Goal: Information Seeking & Learning: Learn about a topic

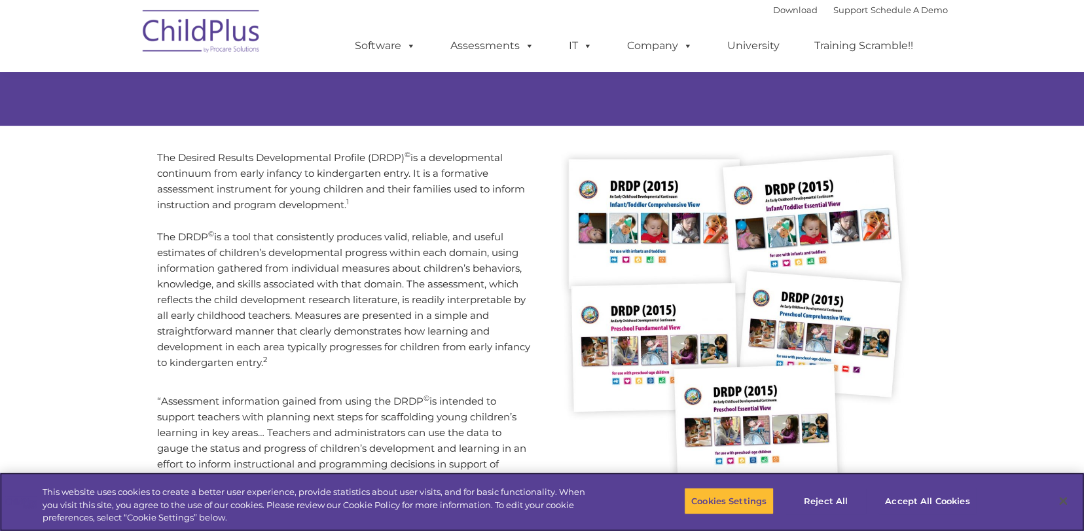
scroll to position [196, 0]
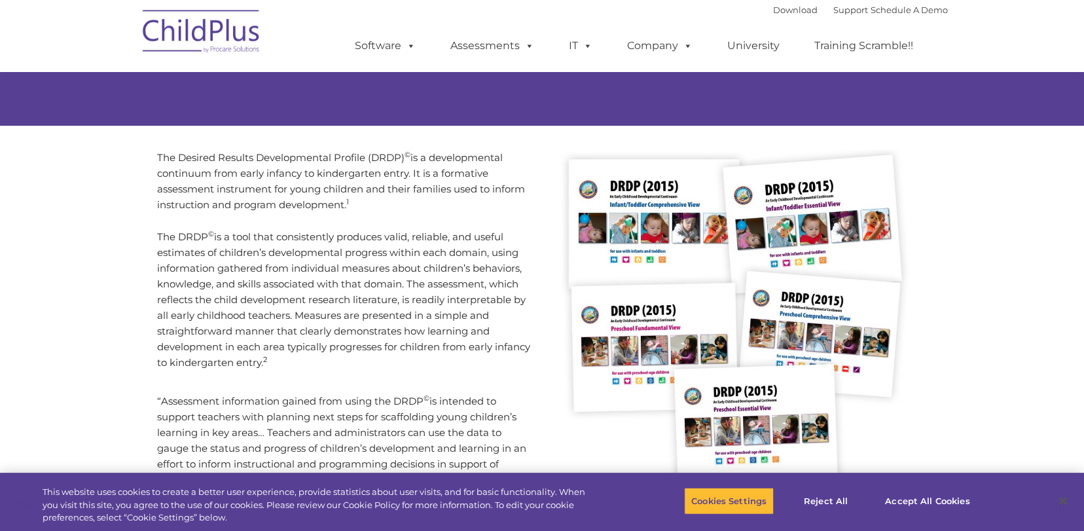
click at [340, 333] on p "The DRDP © is a tool that consistently produces valid, reliable, and useful est…" at bounding box center [345, 299] width 376 height 141
click at [353, 370] on div "The Desired Results Developmental Profile (DRDP) © is a developmental continuum…" at bounding box center [345, 390] width 376 height 481
click at [357, 372] on div "The Desired Results Developmental Profile (DRDP) © is a developmental continuum…" at bounding box center [345, 390] width 376 height 481
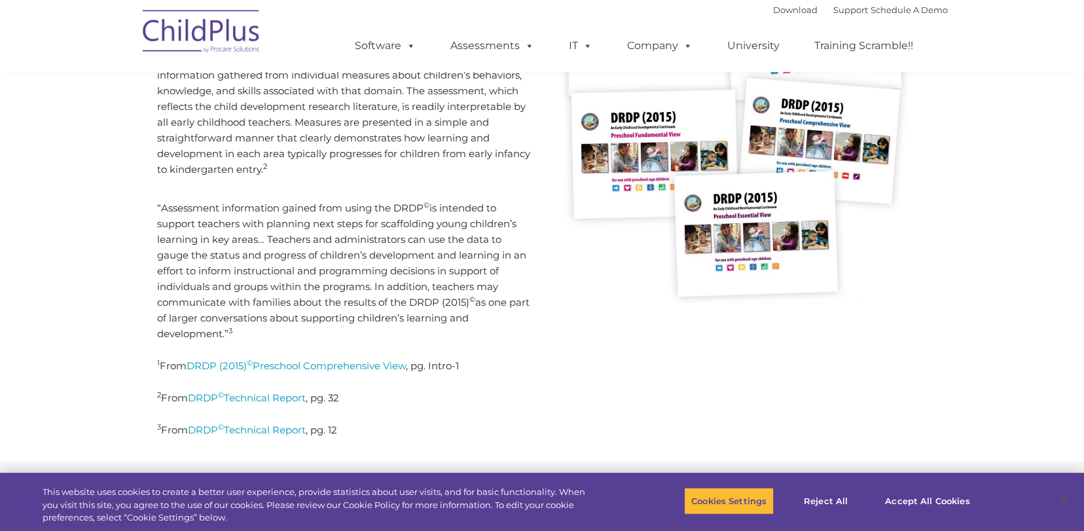
scroll to position [391, 0]
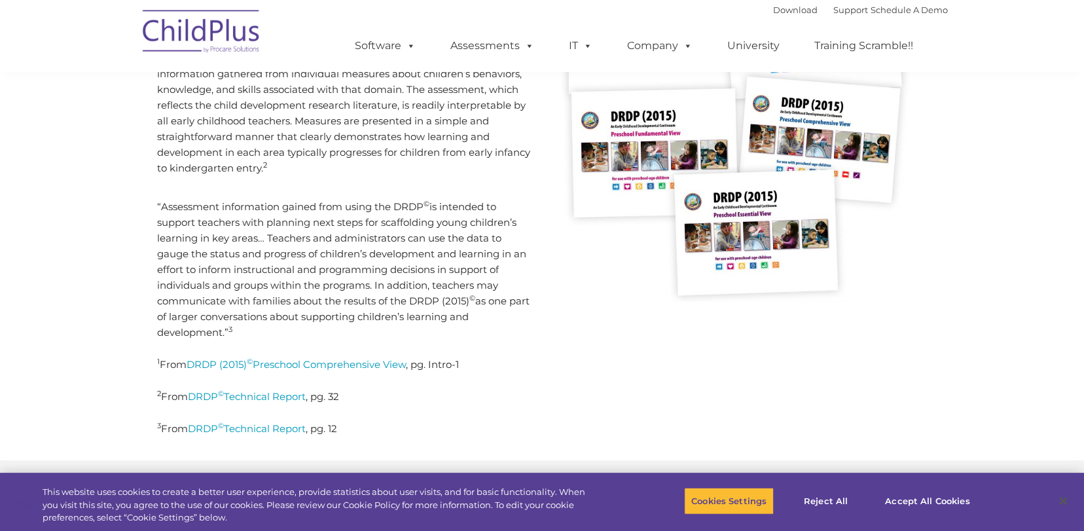
click at [471, 296] on sup "©" at bounding box center [472, 297] width 6 height 9
click at [447, 313] on p "“Assessment information gained from using the DRDP © is intended to support tea…" at bounding box center [345, 269] width 376 height 141
click at [427, 328] on p "“Assessment information gained from using the DRDP © is intended to support tea…" at bounding box center [345, 269] width 376 height 141
click at [428, 321] on p "“Assessment information gained from using the DRDP © is intended to support tea…" at bounding box center [345, 269] width 376 height 141
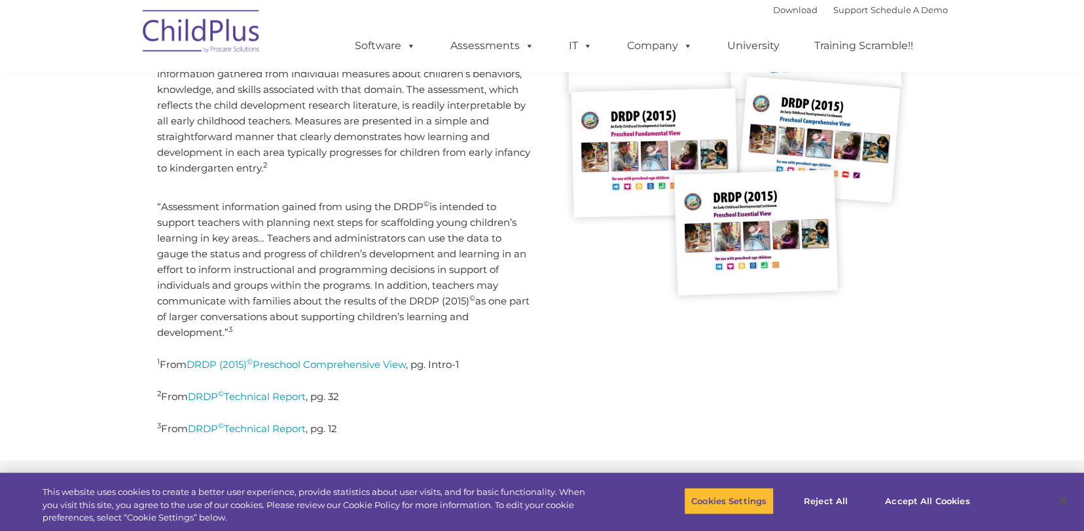
click at [425, 324] on p "“Assessment information gained from using the DRDP © is intended to support tea…" at bounding box center [345, 269] width 376 height 141
click at [274, 257] on p "“Assessment information gained from using the DRDP © is intended to support tea…" at bounding box center [345, 269] width 376 height 141
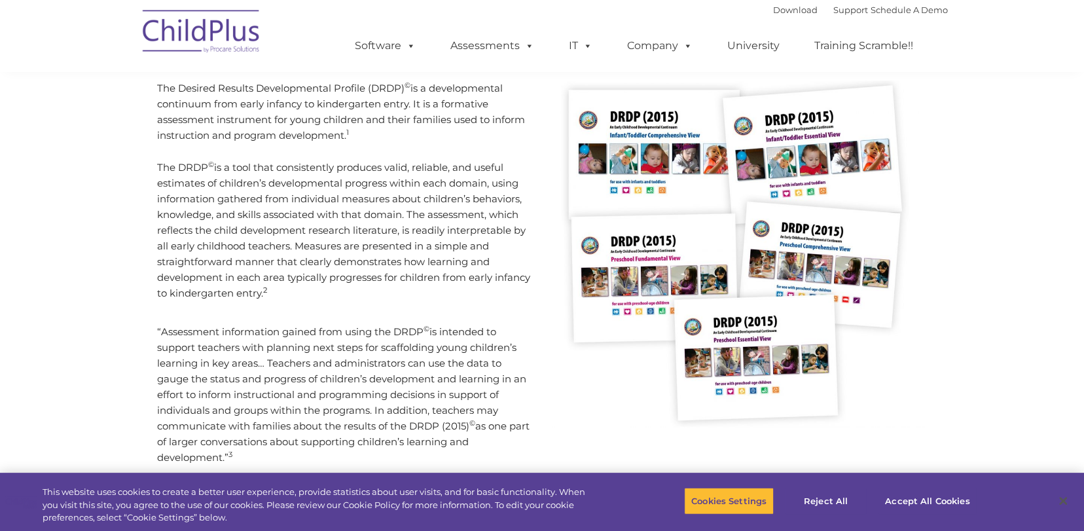
scroll to position [264, 0]
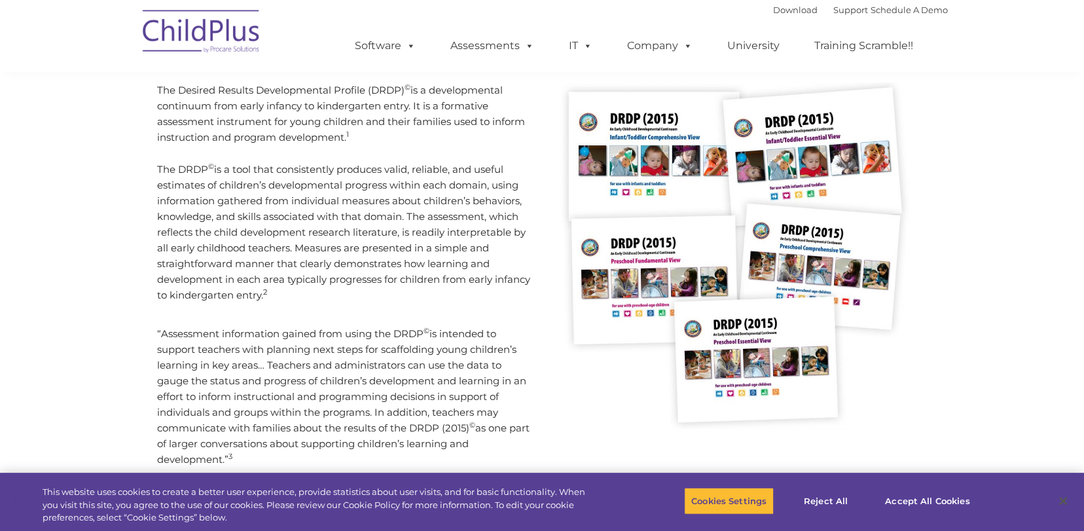
click at [306, 200] on p "The DRDP © is a tool that consistently produces valid, reliable, and useful est…" at bounding box center [345, 232] width 376 height 141
click at [310, 221] on p "The DRDP © is a tool that consistently produces valid, reliable, and useful est…" at bounding box center [345, 232] width 376 height 141
click at [372, 131] on p "The Desired Results Developmental Profile (DRDP) © is a developmental continuum…" at bounding box center [345, 113] width 376 height 63
click at [372, 132] on p "The Desired Results Developmental Profile (DRDP) © is a developmental continuum…" at bounding box center [345, 113] width 376 height 63
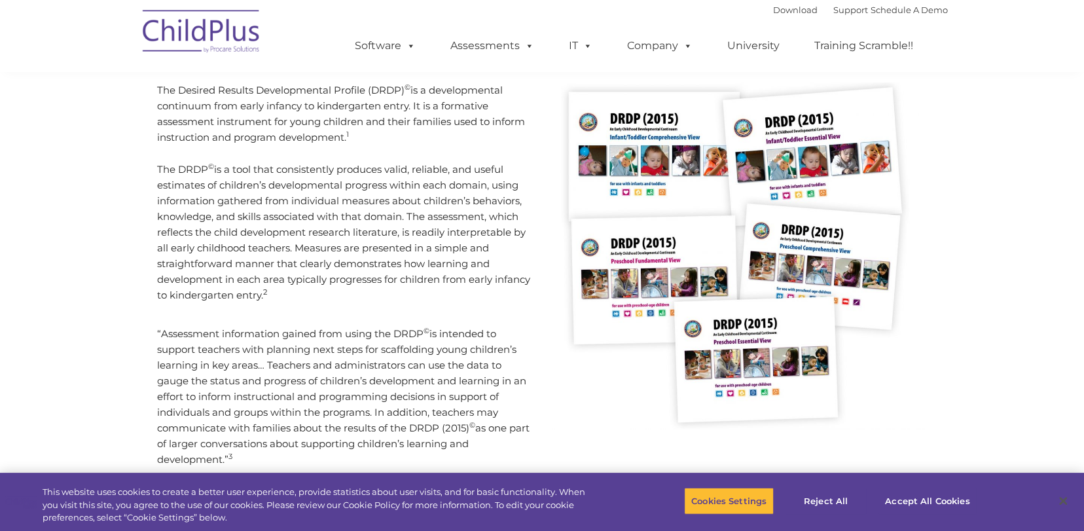
click at [372, 136] on p "The Desired Results Developmental Profile (DRDP) © is a developmental continuum…" at bounding box center [345, 113] width 376 height 63
click at [364, 253] on p "The DRDP © is a tool that consistently produces valid, reliable, and useful est…" at bounding box center [345, 232] width 376 height 141
click at [408, 309] on div "The Desired Results Developmental Profile (DRDP) © is a developmental continuum…" at bounding box center [345, 322] width 376 height 481
click at [406, 287] on p "The DRDP © is a tool that consistently produces valid, reliable, and useful est…" at bounding box center [345, 232] width 376 height 141
click at [396, 278] on p "The DRDP © is a tool that consistently produces valid, reliable, and useful est…" at bounding box center [345, 232] width 376 height 141
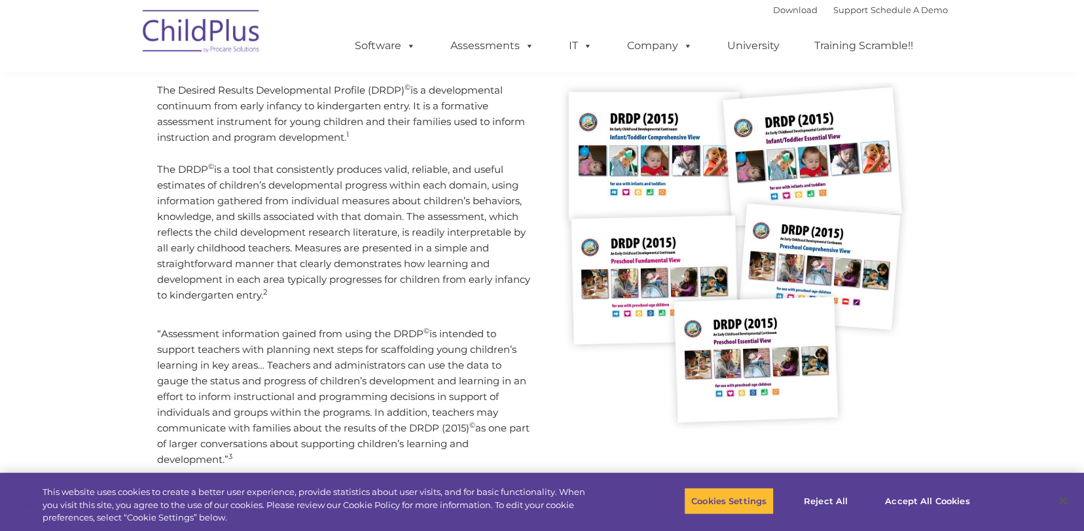
click at [296, 245] on p "The DRDP © is a tool that consistently produces valid, reliable, and useful est…" at bounding box center [345, 232] width 376 height 141
click at [318, 274] on p "The DRDP © is a tool that consistently produces valid, reliable, and useful est…" at bounding box center [345, 232] width 376 height 141
click at [328, 296] on p "The DRDP © is a tool that consistently produces valid, reliable, and useful est…" at bounding box center [345, 232] width 376 height 141
click at [328, 295] on p "The DRDP © is a tool that consistently produces valid, reliable, and useful est…" at bounding box center [345, 232] width 376 height 141
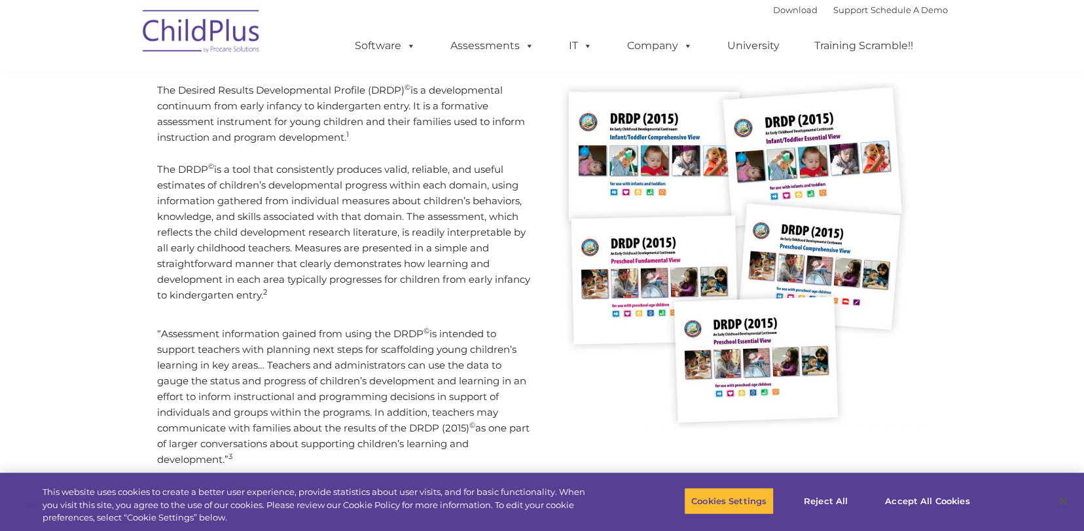
click at [317, 292] on p "The DRDP © is a tool that consistently produces valid, reliable, and useful est…" at bounding box center [345, 232] width 376 height 141
click at [363, 368] on p "“Assessment information gained from using the DRDP © is intended to support tea…" at bounding box center [345, 396] width 376 height 141
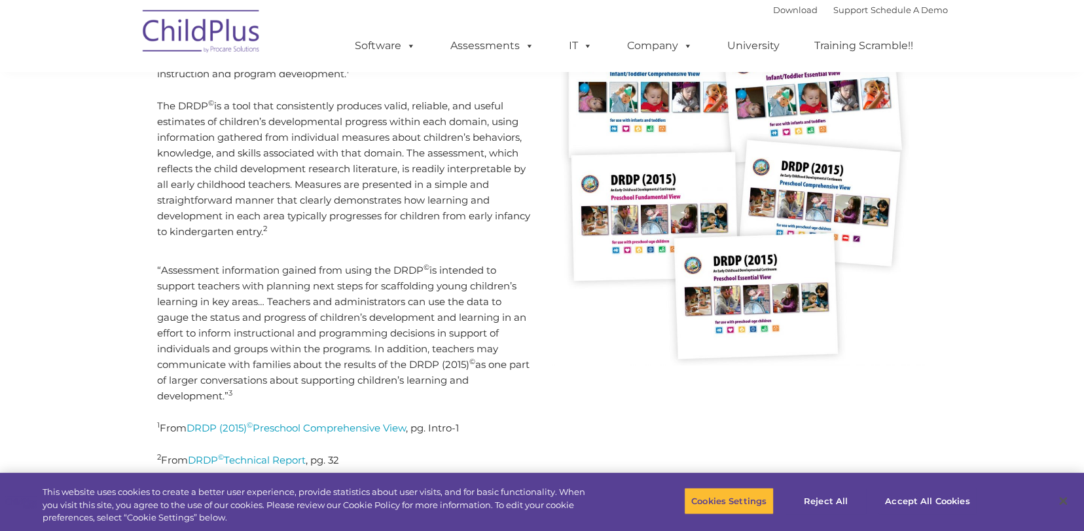
scroll to position [328, 0]
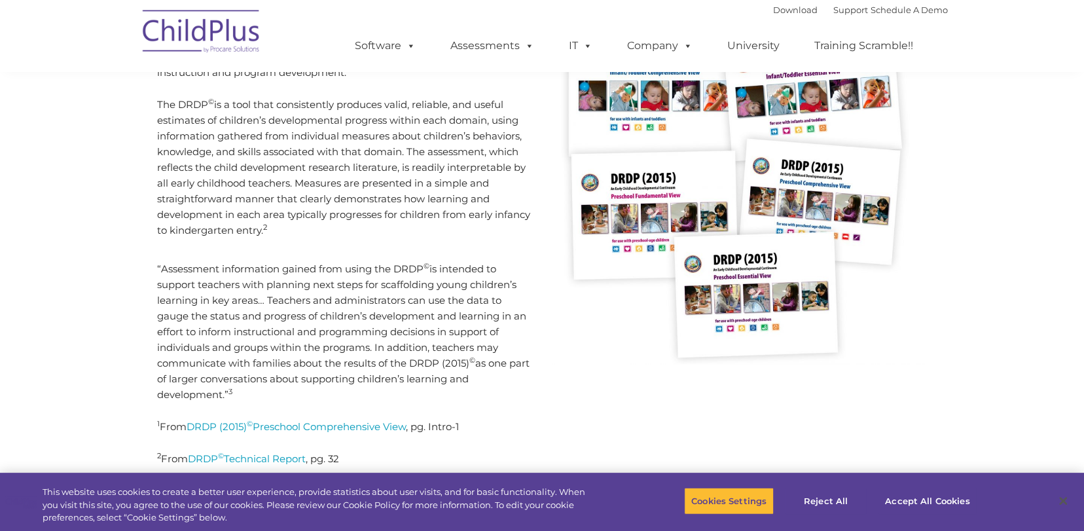
click at [364, 366] on p "“Assessment information gained from using the DRDP © is intended to support tea…" at bounding box center [345, 331] width 376 height 141
click at [366, 394] on p "“Assessment information gained from using the DRDP © is intended to support tea…" at bounding box center [345, 331] width 376 height 141
click at [368, 392] on p "“Assessment information gained from using the DRDP © is intended to support tea…" at bounding box center [345, 331] width 376 height 141
click at [372, 389] on p "“Assessment information gained from using the DRDP © is intended to support tea…" at bounding box center [345, 331] width 376 height 141
click at [380, 380] on p "“Assessment information gained from using the DRDP © is intended to support tea…" at bounding box center [345, 331] width 376 height 141
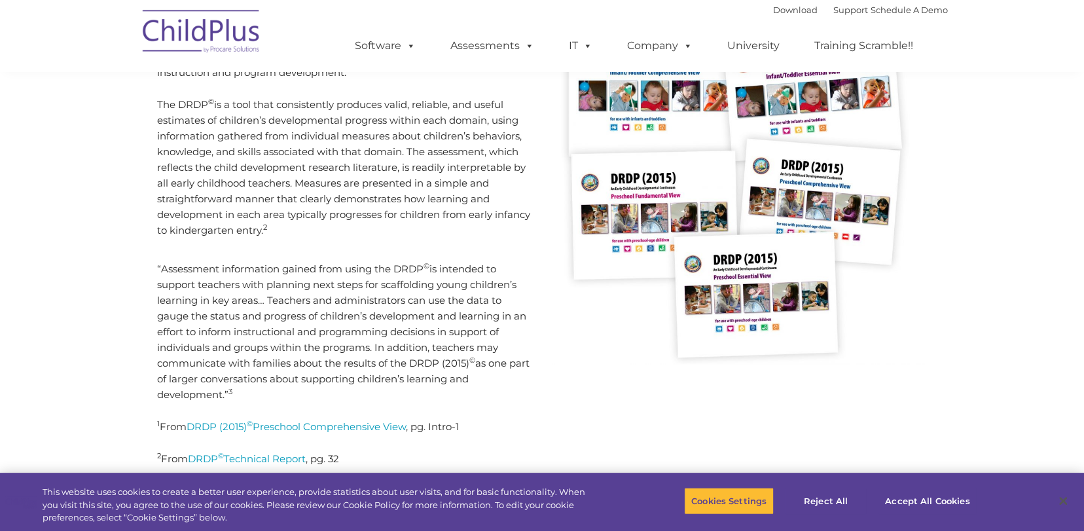
click at [280, 177] on p "The DRDP © is a tool that consistently produces valid, reliable, and useful est…" at bounding box center [345, 167] width 376 height 141
click at [327, 218] on p "The DRDP © is a tool that consistently produces valid, reliable, and useful est…" at bounding box center [345, 167] width 376 height 141
click at [330, 236] on p "The DRDP © is a tool that consistently produces valid, reliable, and useful est…" at bounding box center [345, 167] width 376 height 141
click at [334, 222] on p "The DRDP © is a tool that consistently produces valid, reliable, and useful est…" at bounding box center [345, 167] width 376 height 141
click at [335, 234] on p "The DRDP © is a tool that consistently produces valid, reliable, and useful est…" at bounding box center [345, 167] width 376 height 141
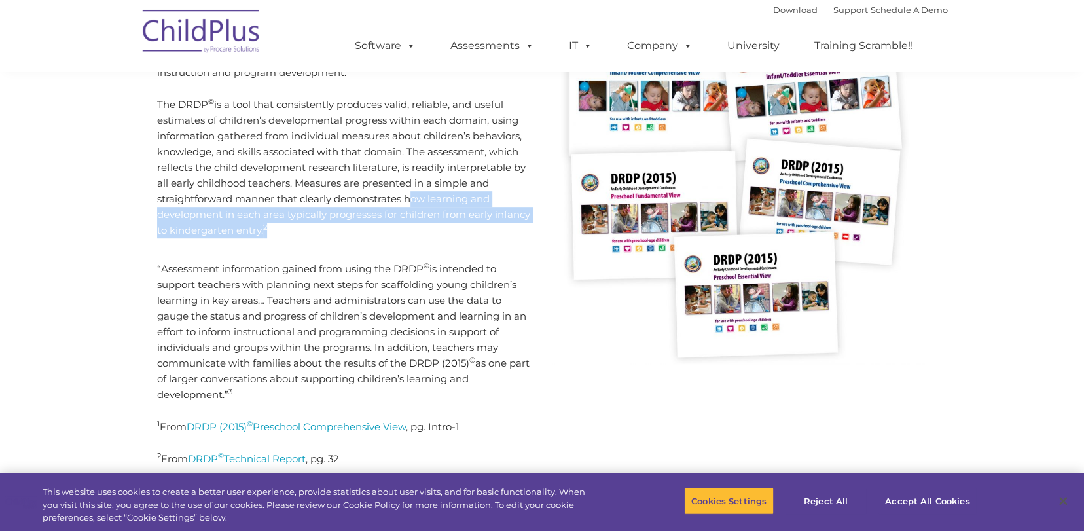
drag, startPoint x: 404, startPoint y: 198, endPoint x: 408, endPoint y: 226, distance: 28.3
click at [408, 226] on p "The DRDP © is a tool that consistently produces valid, reliable, and useful est…" at bounding box center [345, 167] width 376 height 141
copy p "how learning and development in each area typically progresses for children fro…"
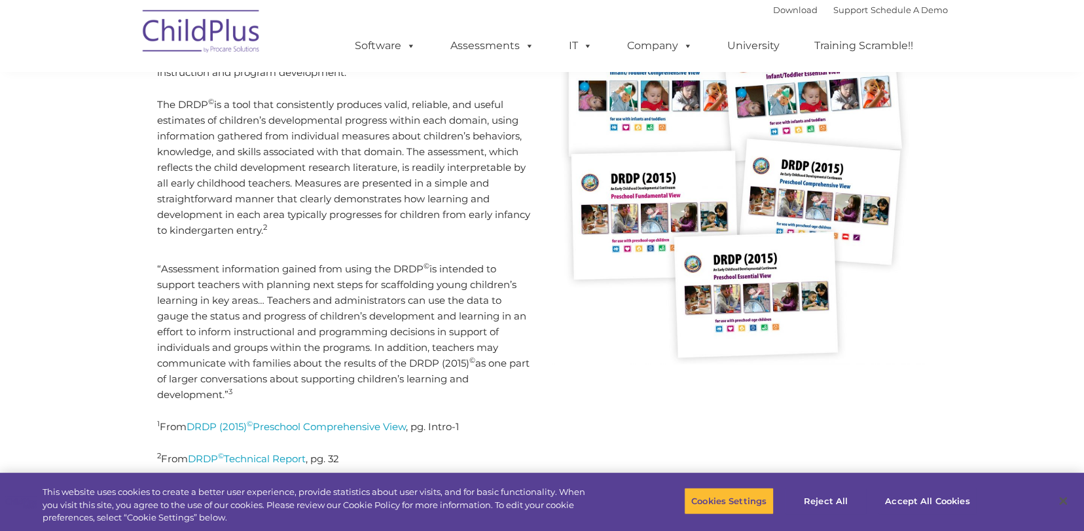
click at [391, 338] on p "“Assessment information gained from using the DRDP © is intended to support tea…" at bounding box center [345, 331] width 376 height 141
click at [376, 300] on p "“Assessment information gained from using the DRDP © is intended to support tea…" at bounding box center [345, 331] width 376 height 141
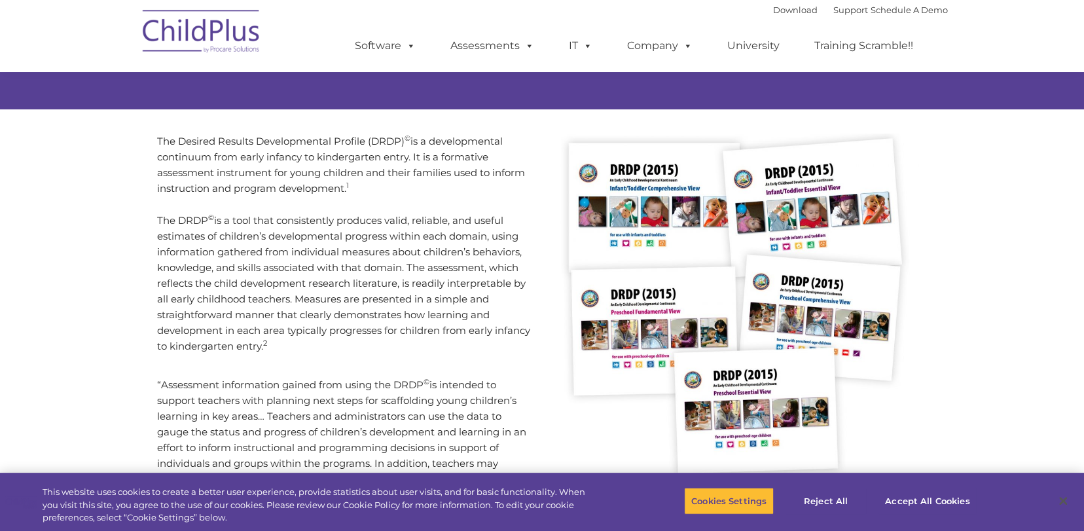
scroll to position [0, 0]
